Goal: Task Accomplishment & Management: Use online tool/utility

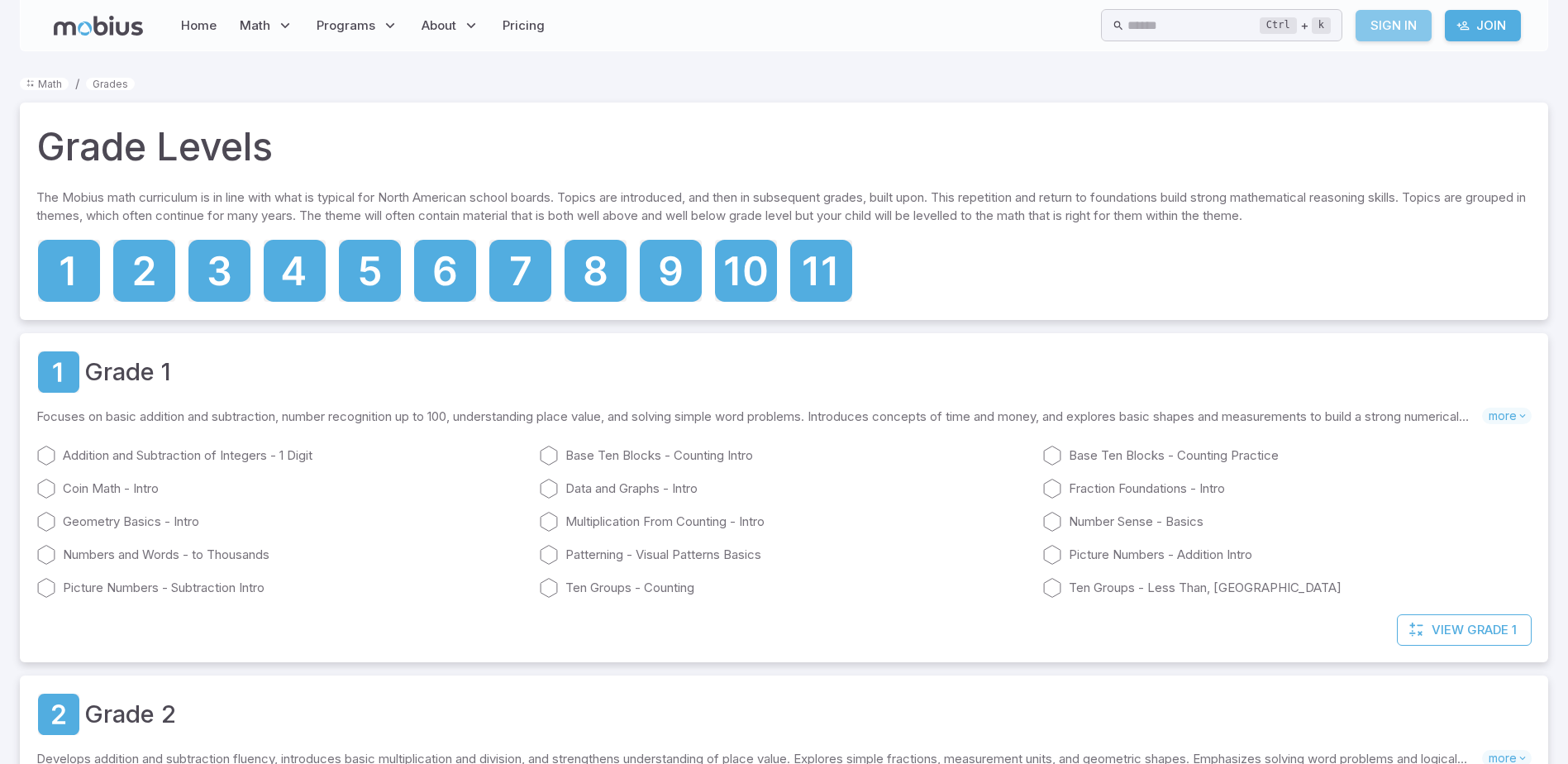
click at [1380, 17] on link "Sign In" at bounding box center [1393, 25] width 76 height 31
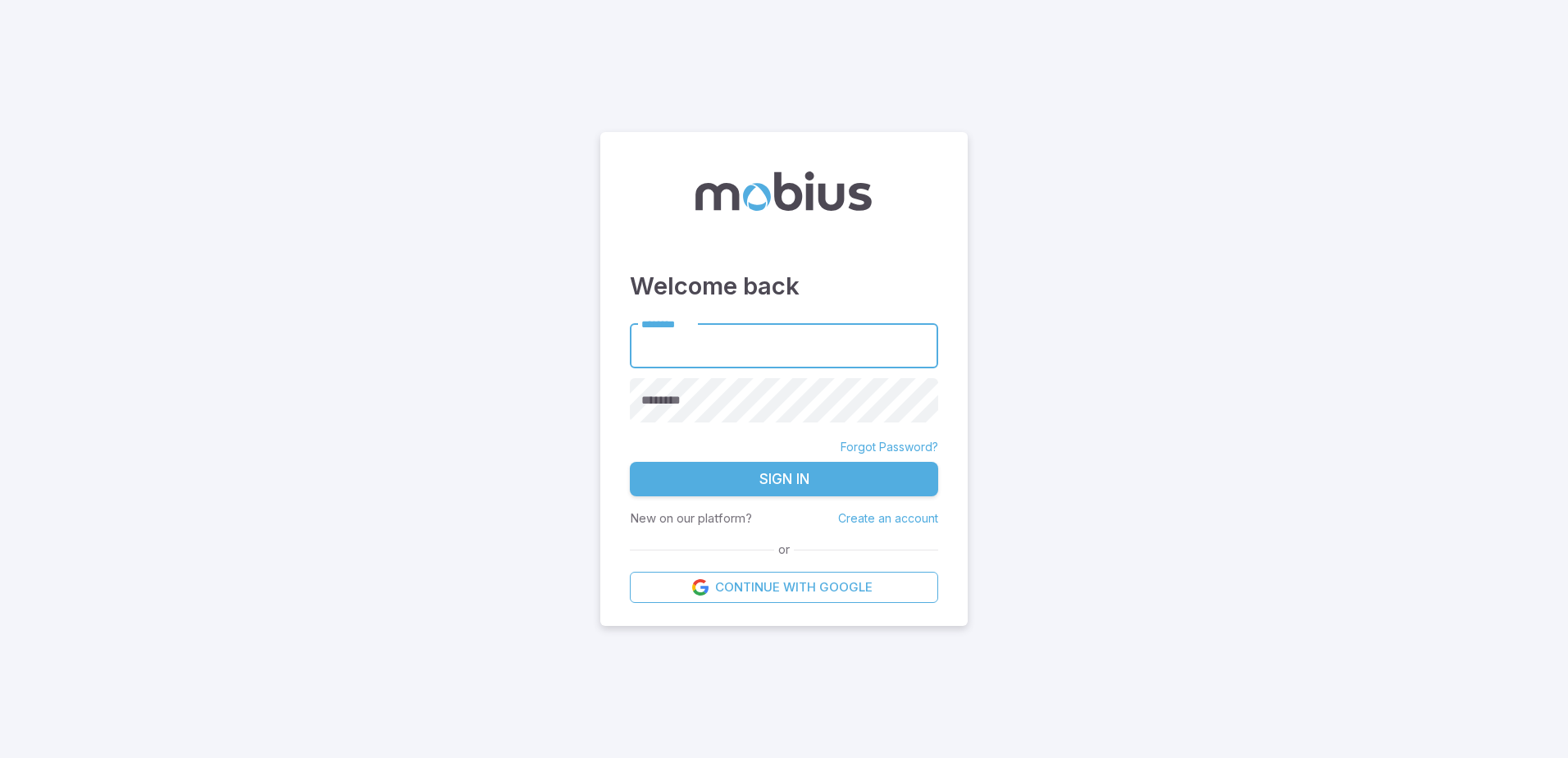
type input "*******"
click at [825, 487] on button "Sign In" at bounding box center [784, 479] width 309 height 35
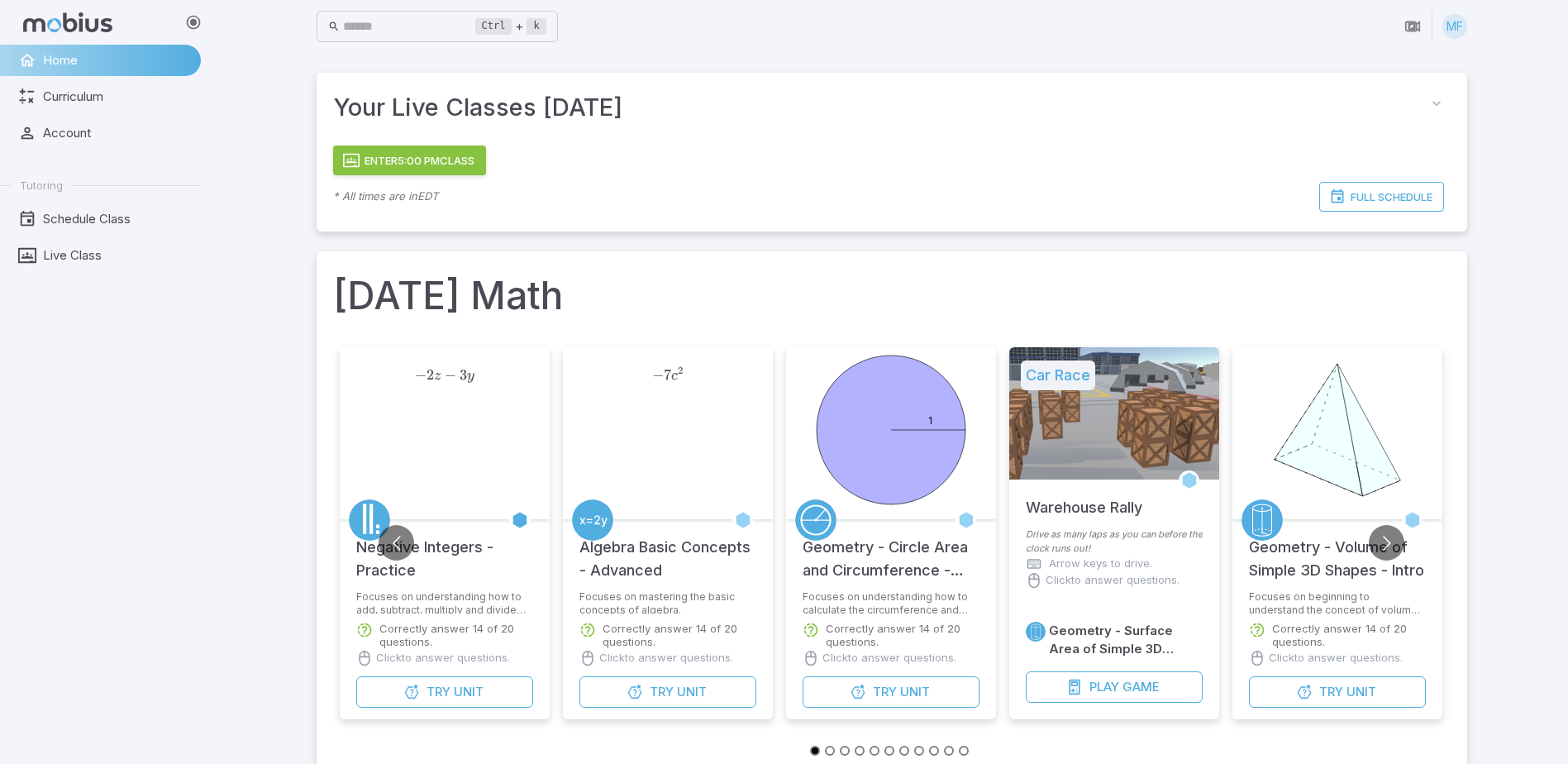
click at [433, 155] on button "Enter 5:00 PM Class" at bounding box center [409, 160] width 153 height 30
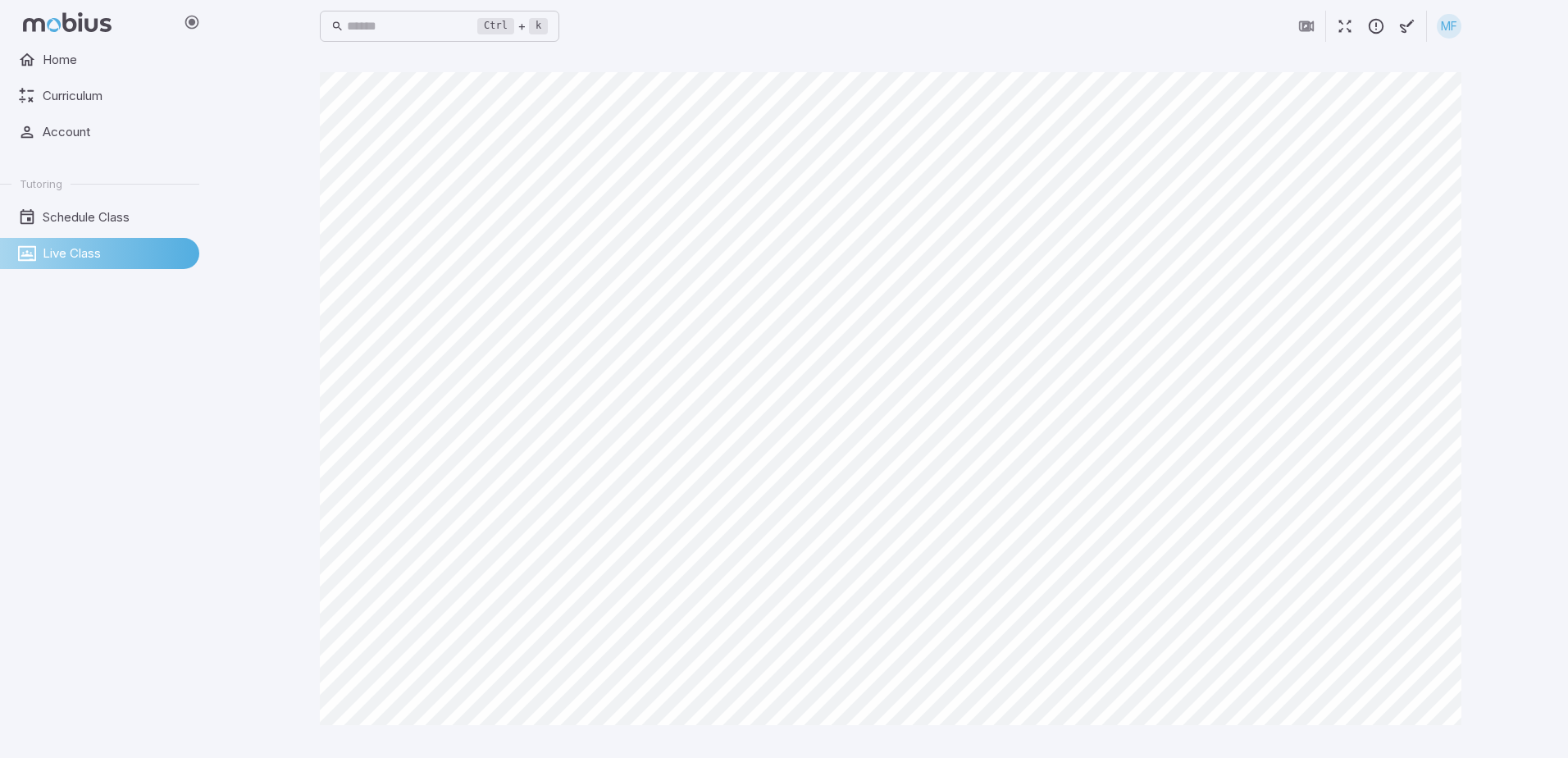
click at [1016, 716] on main "Canvas actions 100 % Exit zen mode" at bounding box center [891, 406] width 1181 height 706
click at [1528, 360] on div "Ctrl + k ​ MF Canvas actions 100 % Exit zen mode" at bounding box center [891, 379] width 1355 height 758
